Goal: Register for event/course

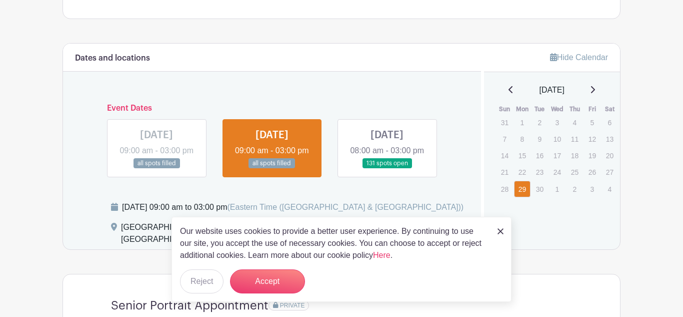
scroll to position [547, 0]
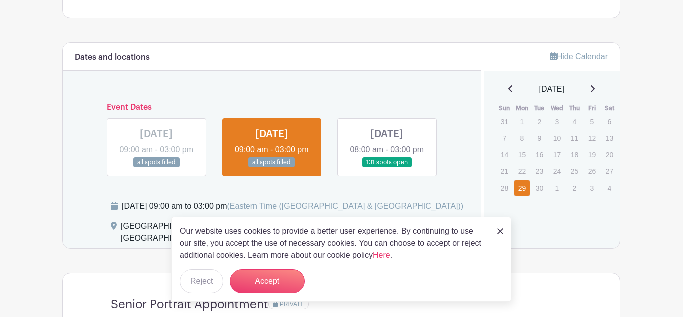
click at [498, 229] on img at bounding box center [501, 231] width 6 height 6
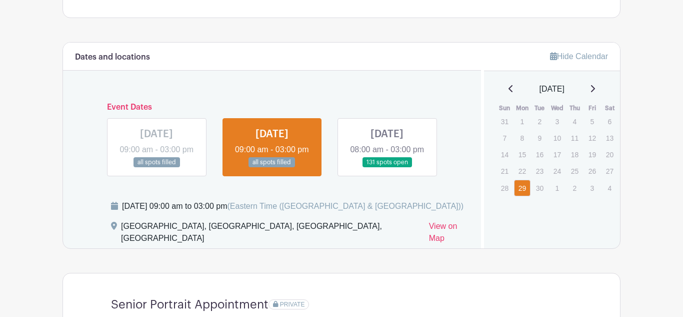
click at [272, 168] on link at bounding box center [272, 168] width 0 height 0
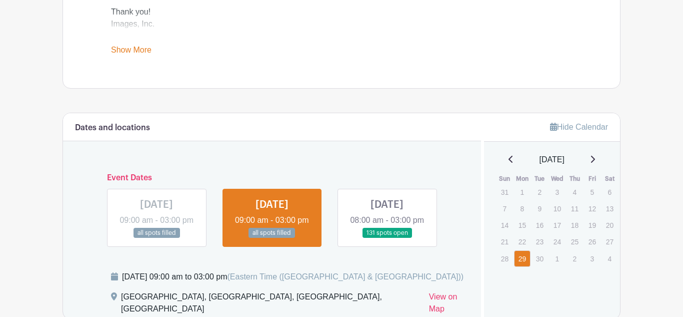
scroll to position [491, 0]
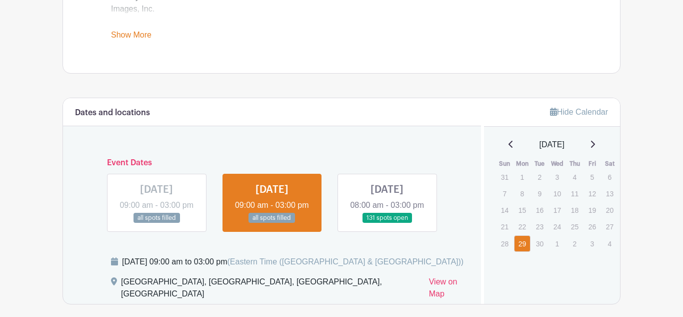
click at [387, 223] on link at bounding box center [387, 223] width 0 height 0
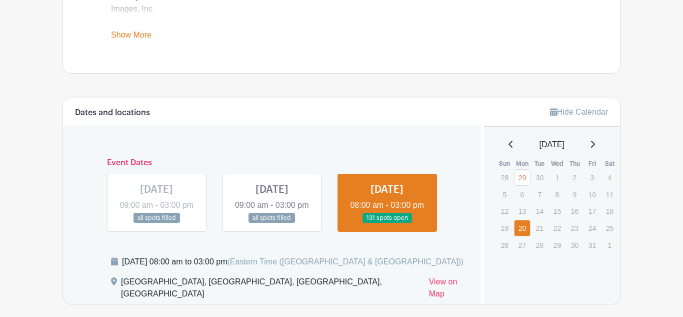
click at [387, 223] on link at bounding box center [387, 223] width 0 height 0
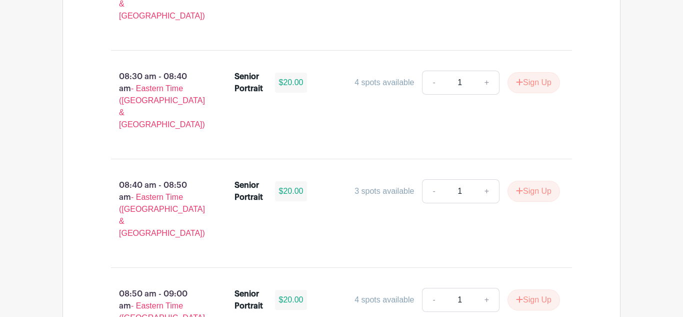
scroll to position [1135, 0]
